Goal: Task Accomplishment & Management: Complete application form

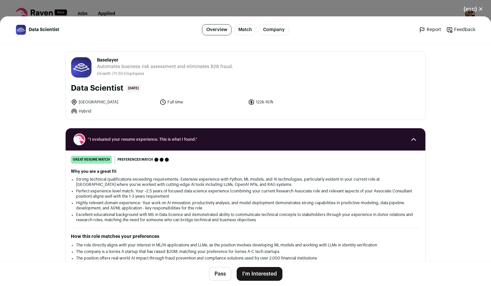
click at [272, 270] on button "I'm Interested" at bounding box center [260, 274] width 46 height 14
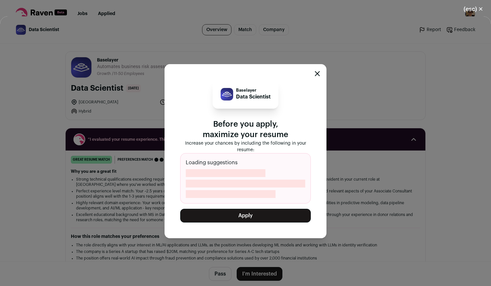
click at [264, 208] on button "Apply" at bounding box center [245, 215] width 131 height 14
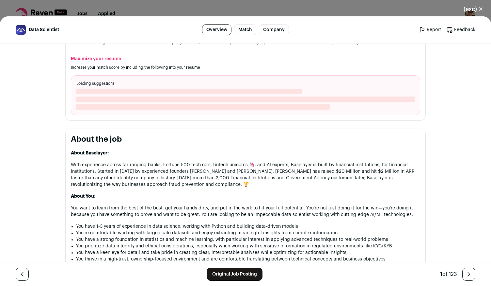
scroll to position [294, 0]
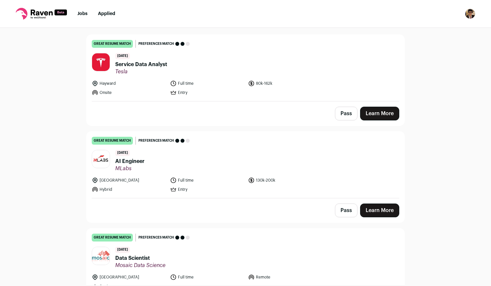
scroll to position [65, 0]
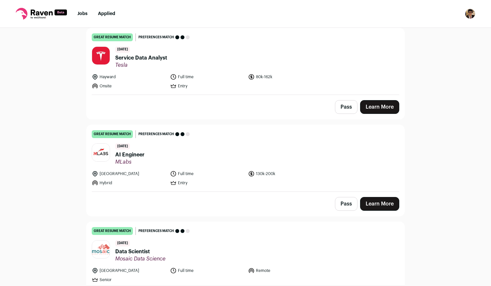
click at [320, 80] on div "Hayward Full time 80k-162k Onsite Entry" at bounding box center [246, 82] width 308 height 16
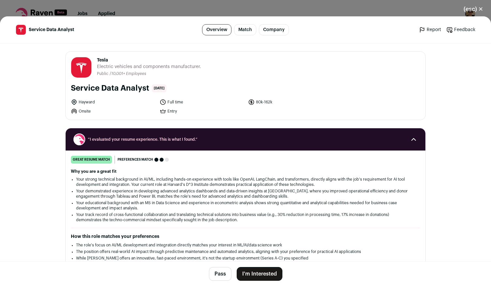
click at [269, 275] on button "I'm Interested" at bounding box center [260, 274] width 46 height 14
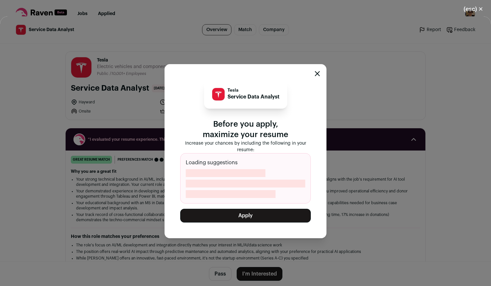
click at [266, 213] on button "Apply" at bounding box center [245, 215] width 131 height 14
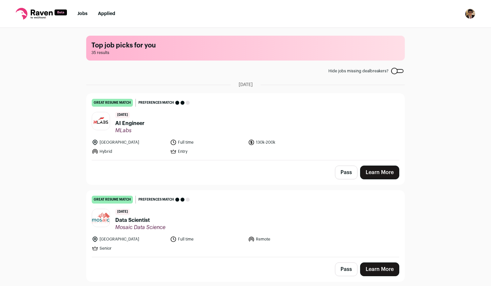
scroll to position [33, 0]
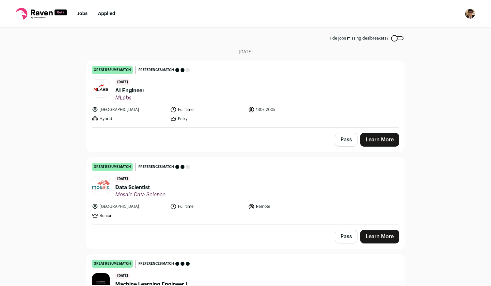
click at [291, 228] on div "Pass Learn More" at bounding box center [246, 236] width 318 height 24
click at [378, 238] on link "Learn More" at bounding box center [379, 236] width 39 height 14
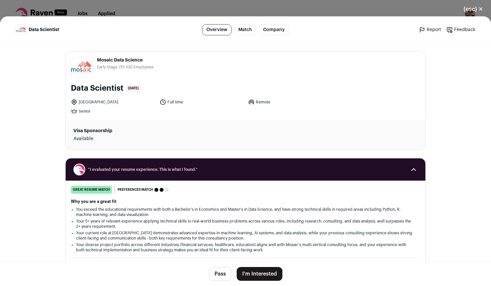
click at [261, 274] on button "I'm Interested" at bounding box center [260, 274] width 46 height 14
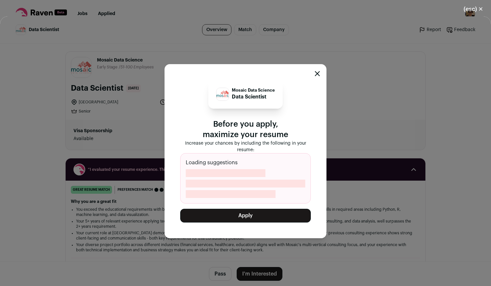
click at [262, 220] on button "Apply" at bounding box center [245, 215] width 131 height 14
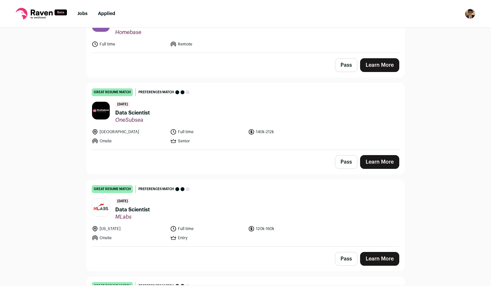
scroll to position [425, 0]
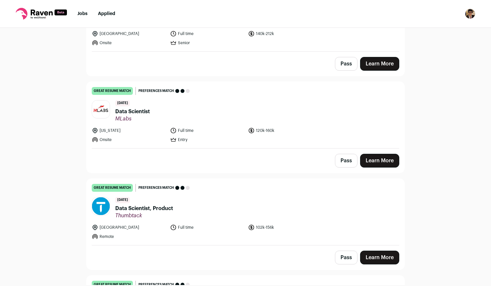
click at [265, 148] on div "Pass Learn More" at bounding box center [246, 160] width 318 height 24
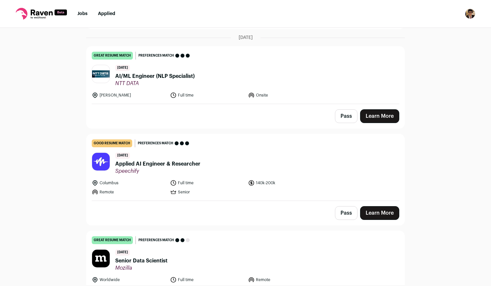
scroll to position [1666, 0]
